Goal: Task Accomplishment & Management: Complete application form

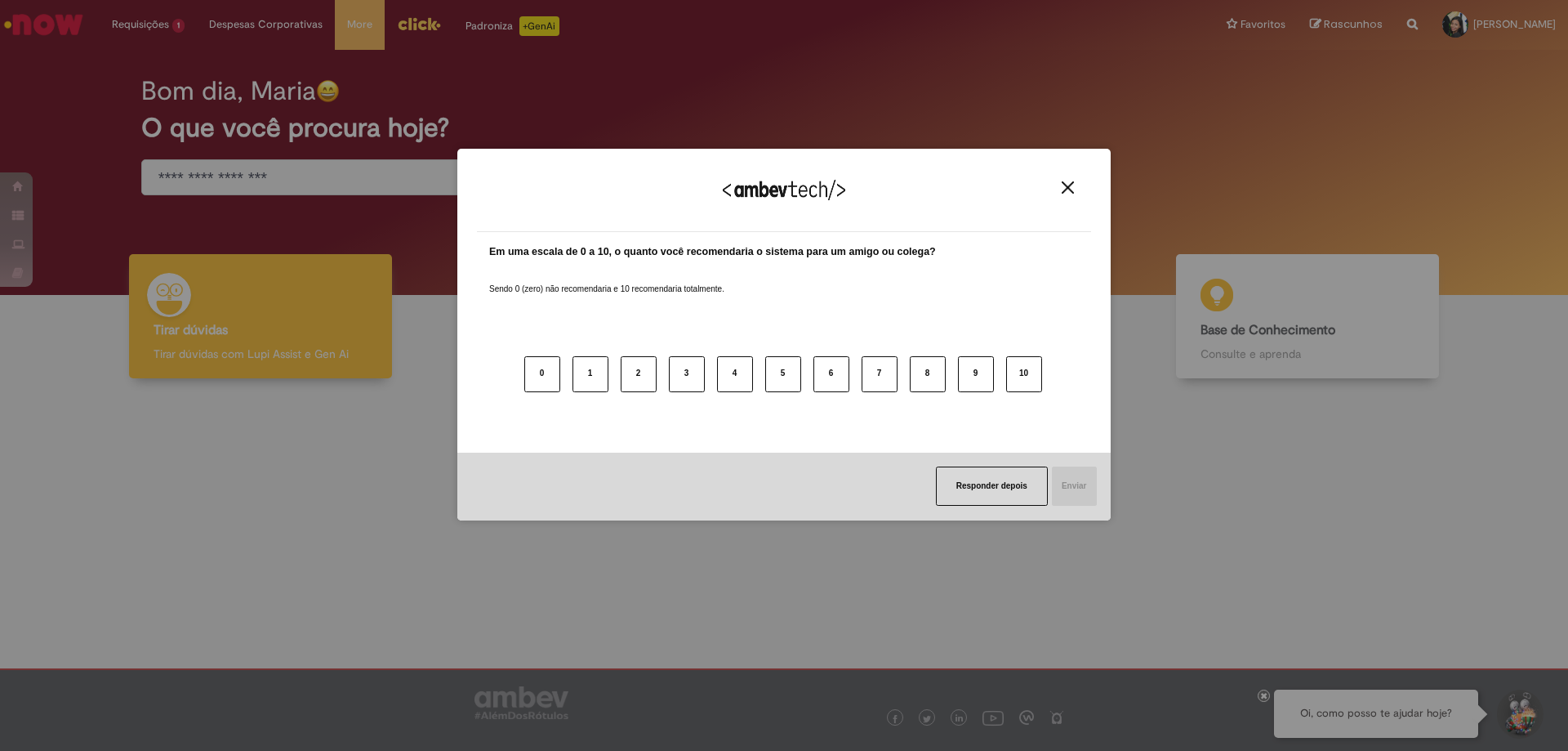
click at [159, 13] on div "Agradecemos seu feedback! Em uma escala de 0 a 10, o quanto você recomendaria o…" at bounding box center [784, 375] width 1568 height 751
click at [1069, 193] on img "Close" at bounding box center [1068, 188] width 13 height 13
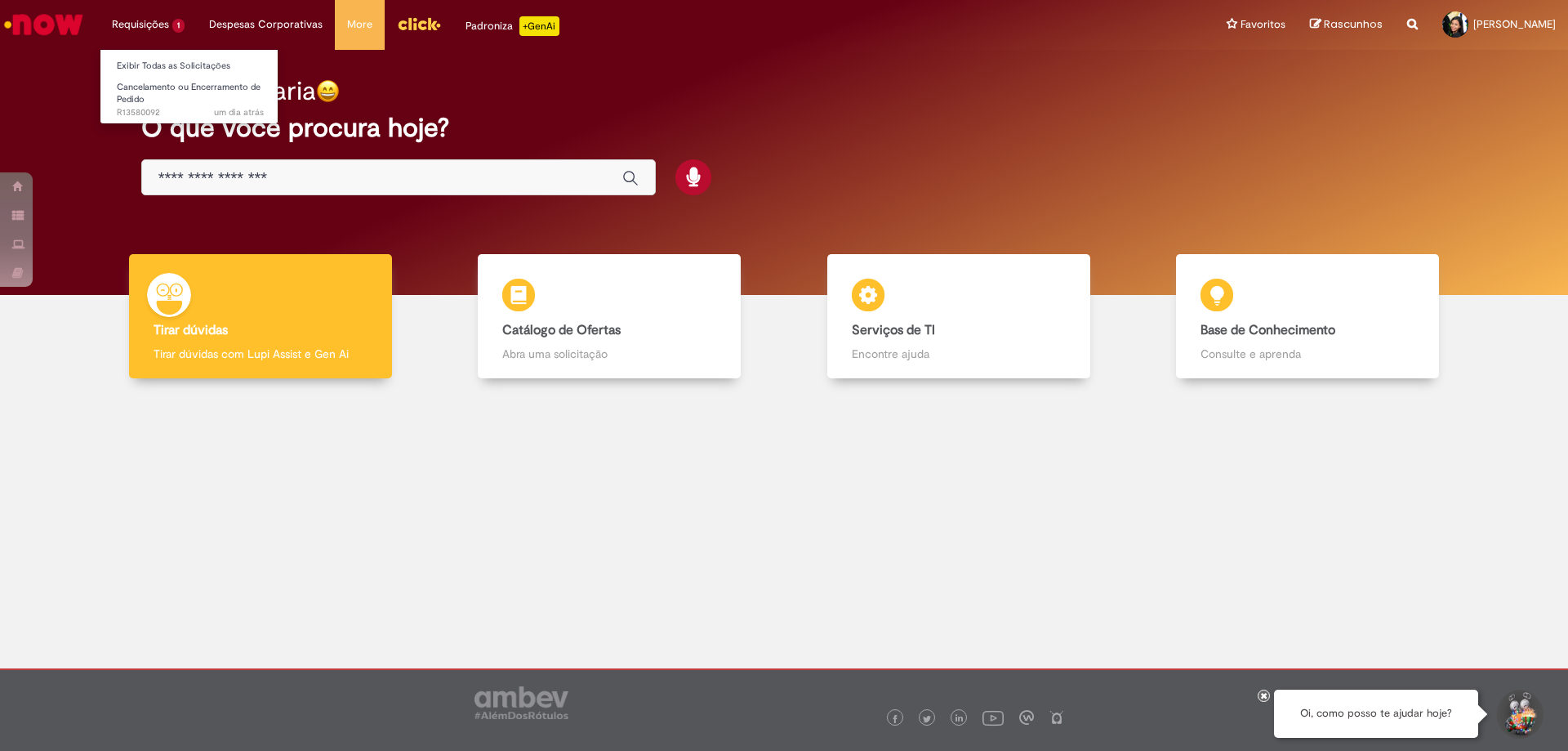
click at [168, 28] on li "Requisições 1 Exibir Todas as Solicitações Cancelamento ou Encerramento de Pedi…" at bounding box center [148, 24] width 97 height 49
click at [169, 92] on span "Cancelamento ou Encerramento de Pedido" at bounding box center [188, 93] width 144 height 25
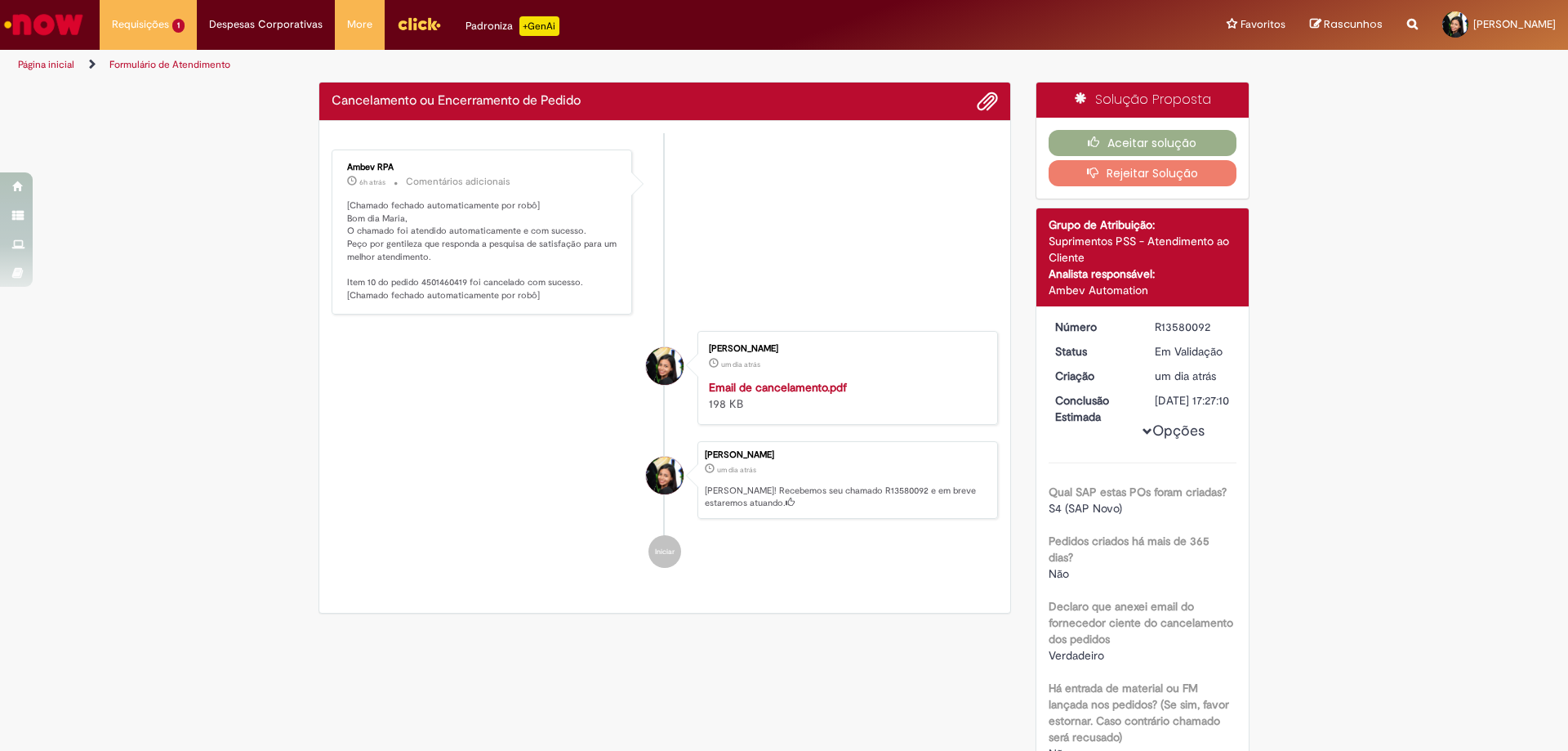
click at [196, 242] on div "Verificar Código de Barras Cancelamento ou Encerramento de Pedido Enviar Ambev …" at bounding box center [784, 603] width 1568 height 1044
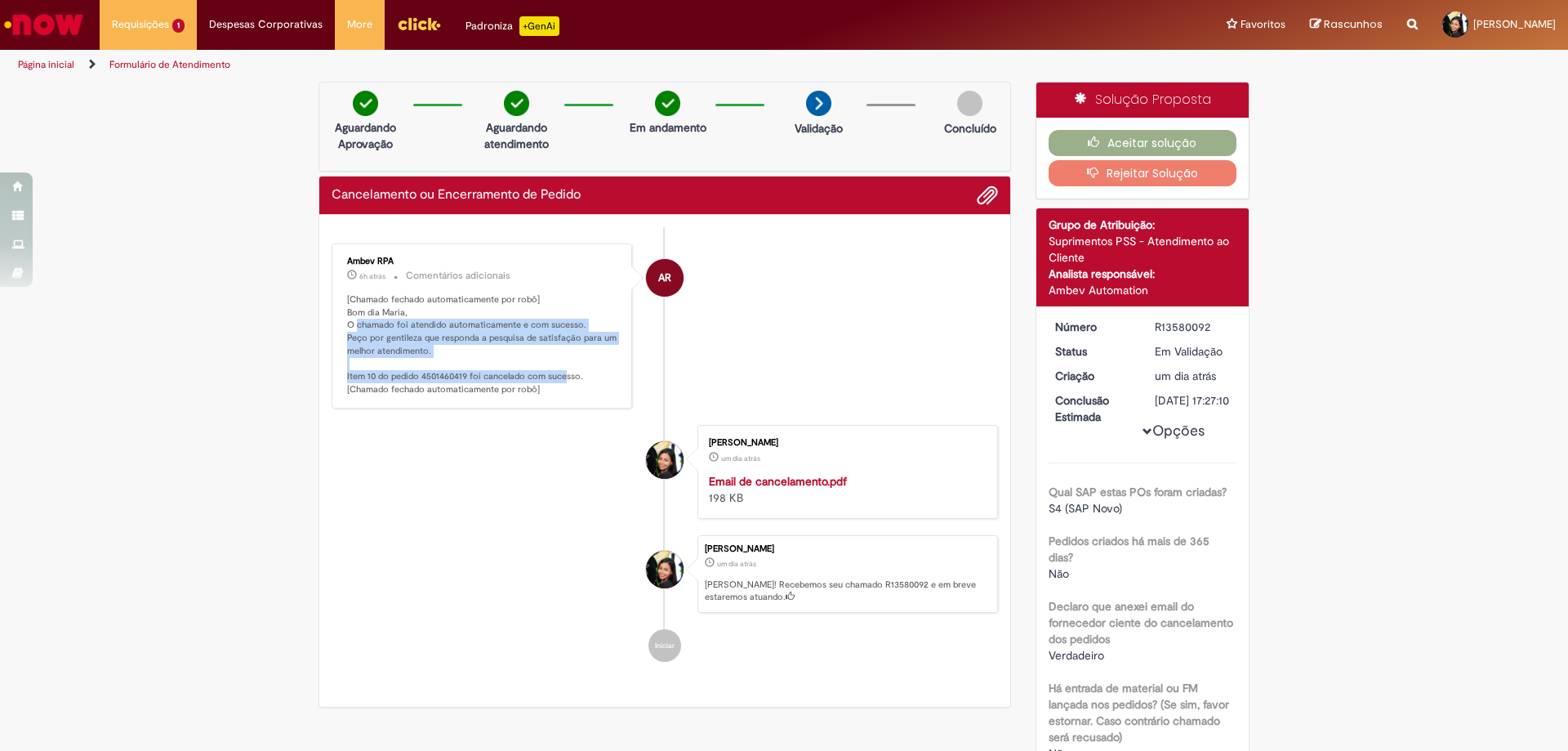
drag, startPoint x: 350, startPoint y: 324, endPoint x: 559, endPoint y: 382, distance: 216.9
click at [559, 382] on p "[Chamado fechado automaticamente por robô] Bom dia Maria, O chamado foi atendid…" at bounding box center [483, 345] width 272 height 103
